Goal: Navigation & Orientation: Find specific page/section

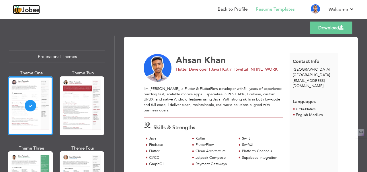
click at [32, 8] on span "Jobee" at bounding box center [31, 10] width 18 height 6
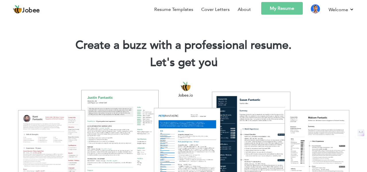
click at [37, 11] on span "Jobee" at bounding box center [31, 10] width 18 height 6
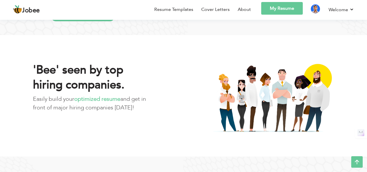
scroll to position [413, 0]
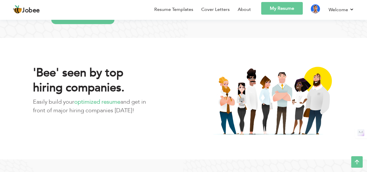
click at [25, 15] on div "Resume Templates Cover Letters About My Resume Welcome Settings Log off" at bounding box center [183, 10] width 341 height 17
click at [32, 9] on span "Jobee" at bounding box center [31, 10] width 18 height 6
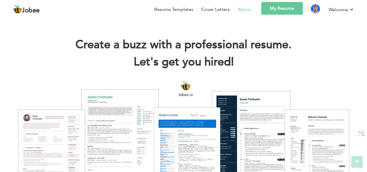
scroll to position [0, 0]
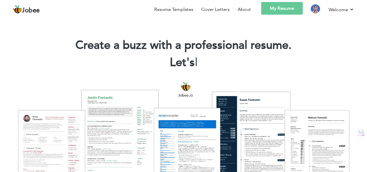
click at [274, 9] on link "My Resume" at bounding box center [282, 8] width 42 height 13
click at [317, 11] on img at bounding box center [315, 8] width 9 height 9
